Goal: Task Accomplishment & Management: Manage account settings

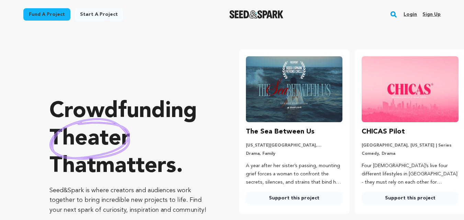
click at [434, 13] on link "Sign up" at bounding box center [432, 14] width 18 height 11
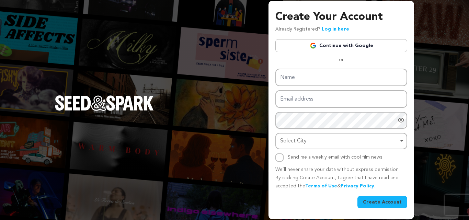
click at [364, 49] on link "Continue with Google" at bounding box center [342, 45] width 132 height 13
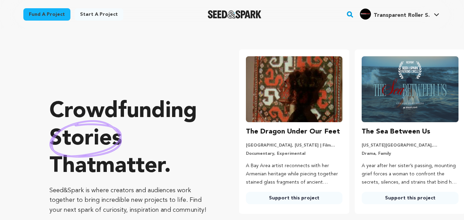
scroll to position [0, 122]
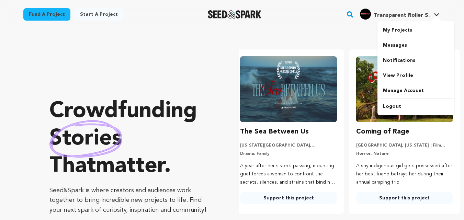
click at [400, 11] on div "Transparent Roller S." at bounding box center [395, 14] width 70 height 11
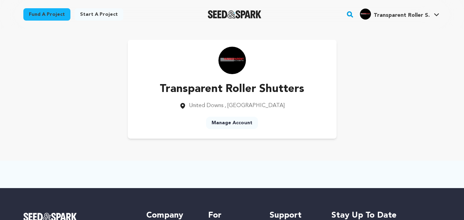
click at [243, 123] on link "Manage Account" at bounding box center [232, 123] width 52 height 12
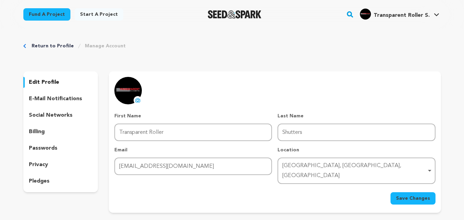
scroll to position [34, 0]
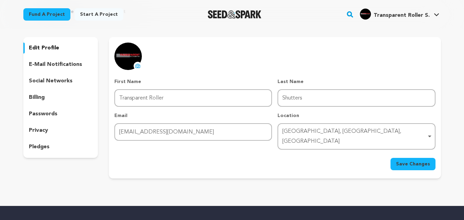
click at [58, 84] on p "social networks" at bounding box center [51, 81] width 44 height 8
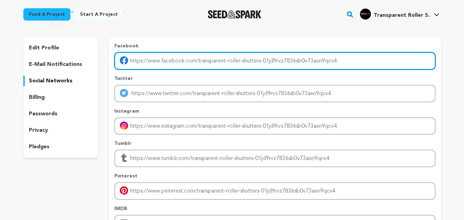
drag, startPoint x: 230, startPoint y: 61, endPoint x: 277, endPoint y: 63, distance: 47.5
click at [277, 63] on input "Enter facebook profile link" at bounding box center [274, 61] width 321 height 18
click at [193, 58] on input "Enter facebook profile link" at bounding box center [274, 61] width 321 height 18
paste input "https://www.facebook.com/transparentrollershutters"
type input "https://www.facebook.com/transparentrollershutters"
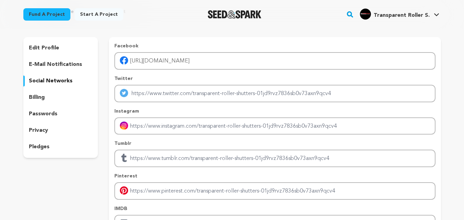
click at [170, 76] on p "Twitter" at bounding box center [274, 78] width 321 height 7
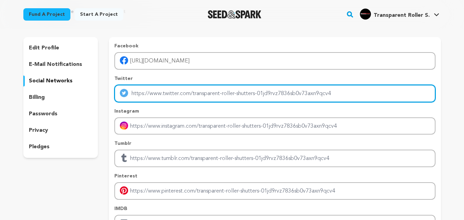
click at [163, 97] on input "Enter twitter profile link" at bounding box center [274, 94] width 321 height 18
paste input "[URL][DOMAIN_NAME]"
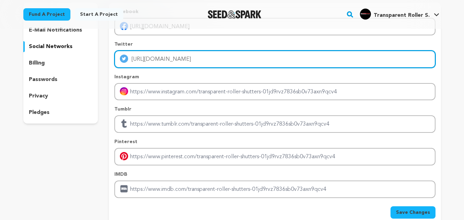
type input "[URL][DOMAIN_NAME]"
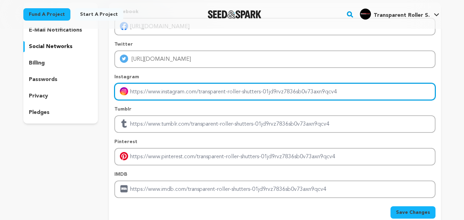
click at [170, 88] on input "Enter instagram handle link" at bounding box center [274, 92] width 321 height 18
paste input "[URL][DOMAIN_NAME]"
type input "[URL][DOMAIN_NAME]"
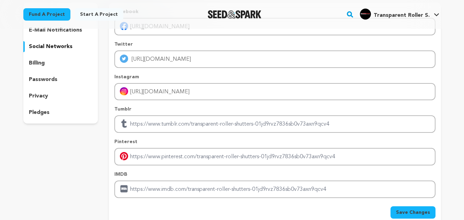
click at [191, 104] on div "Facebook https://www.facebook.com/transparentrollershutters Twitter https://x.c…" at bounding box center [274, 103] width 321 height 190
click at [423, 216] on span "Save Changes" at bounding box center [413, 212] width 34 height 7
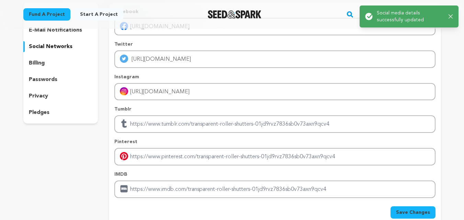
click at [449, 18] on icon "button" at bounding box center [451, 16] width 4 height 4
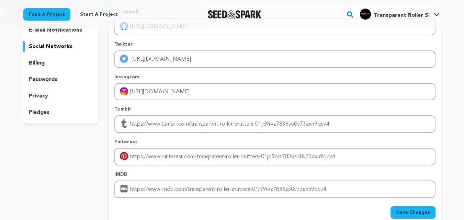
scroll to position [34, 0]
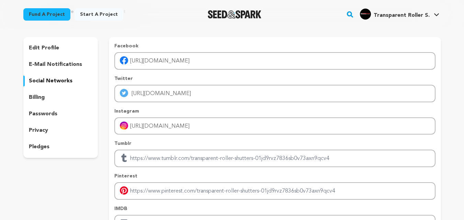
click at [40, 96] on p "billing" at bounding box center [37, 97] width 16 height 8
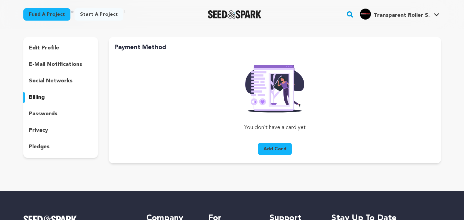
click at [39, 111] on p "passwords" at bounding box center [43, 114] width 29 height 8
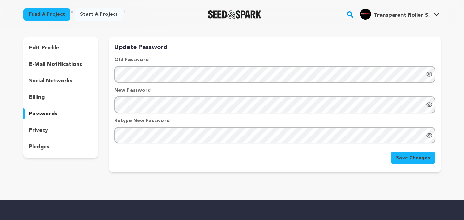
click at [44, 133] on p "privacy" at bounding box center [38, 130] width 19 height 8
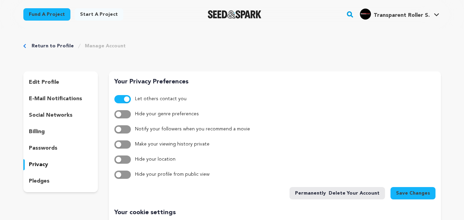
click at [412, 193] on span "Save Changes" at bounding box center [413, 193] width 34 height 7
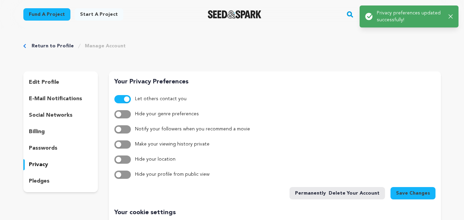
click at [447, 15] on div "Success: Info: Warning: Error: Privacy preferences updated successfully! Close …" at bounding box center [409, 17] width 88 height 14
click at [454, 17] on div "Success: Info: Warning: Error: Privacy preferences updated successfully! Close …" at bounding box center [409, 16] width 99 height 22
click at [450, 16] on icon "button" at bounding box center [451, 16] width 4 height 4
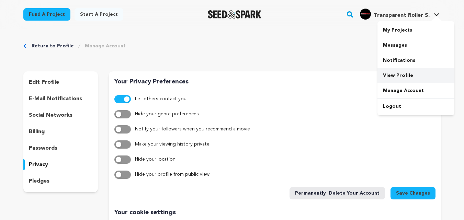
click at [394, 75] on link "View Profile" at bounding box center [416, 75] width 77 height 15
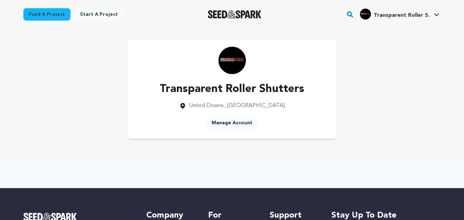
click at [438, 15] on icon at bounding box center [436, 14] width 5 height 3
click at [408, 34] on link "My Projects" at bounding box center [416, 30] width 77 height 15
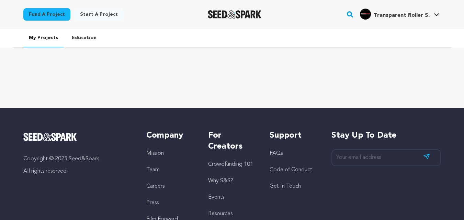
click at [84, 40] on link "Education" at bounding box center [84, 38] width 36 height 18
drag, startPoint x: 357, startPoint y: 23, endPoint x: 370, endPoint y: 21, distance: 13.9
click at [370, 22] on div "Fund a project Start a project Search" at bounding box center [226, 14] width 429 height 18
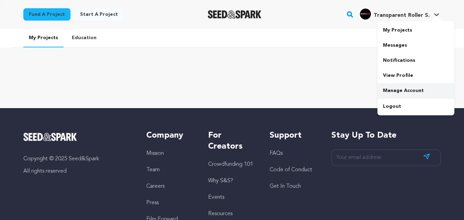
click at [401, 89] on link "Manage Account" at bounding box center [416, 90] width 77 height 15
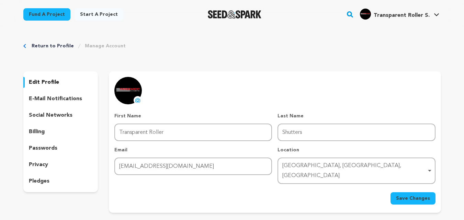
click at [48, 118] on p "social networks" at bounding box center [51, 115] width 44 height 8
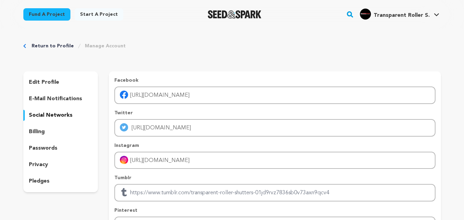
click at [46, 166] on p "privacy" at bounding box center [38, 165] width 19 height 8
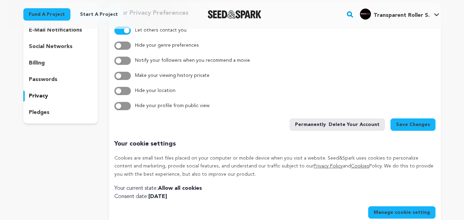
scroll to position [103, 0]
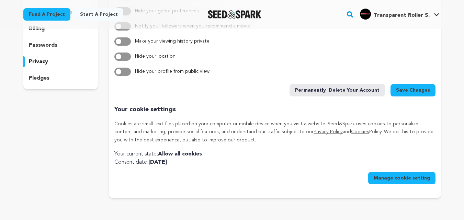
click at [381, 176] on button "Manage cookie setting" at bounding box center [401, 178] width 67 height 12
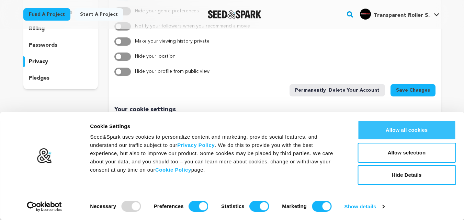
click at [382, 132] on button "Allow all cookies" at bounding box center [407, 130] width 98 height 20
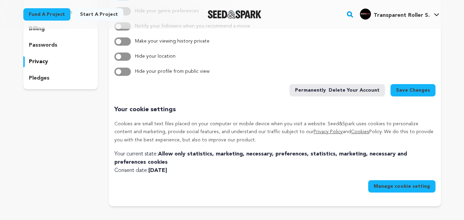
scroll to position [0, 0]
